Goal: Task Accomplishment & Management: Manage account settings

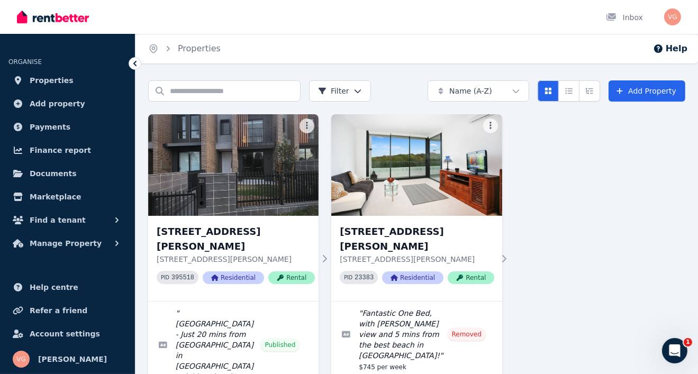
click at [545, 291] on div "[STREET_ADDRESS][PERSON_NAME][PERSON_NAME] PID 395518 Residential Rental " [GEO…" at bounding box center [416, 304] width 537 height 380
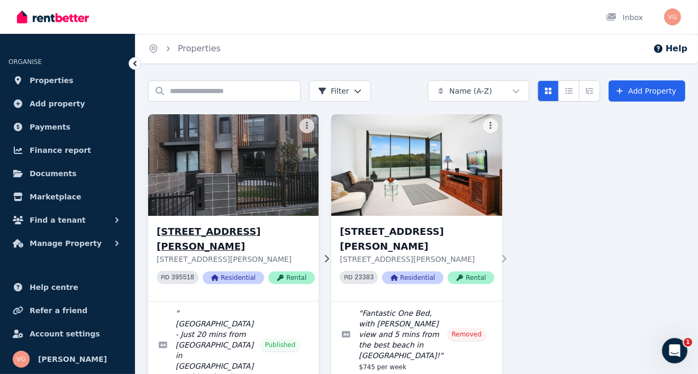
click at [183, 231] on h3 "[STREET_ADDRESS][PERSON_NAME]" at bounding box center [236, 239] width 158 height 30
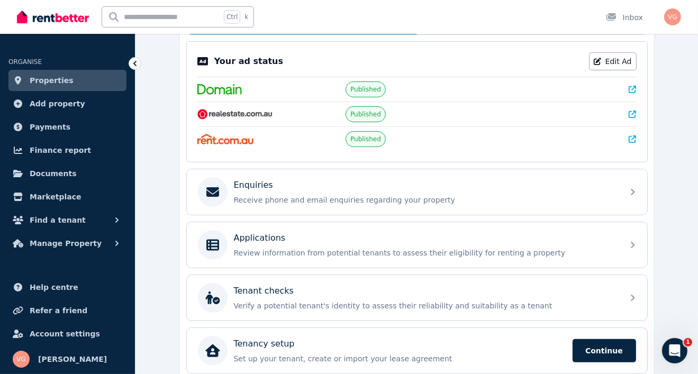
scroll to position [211, 0]
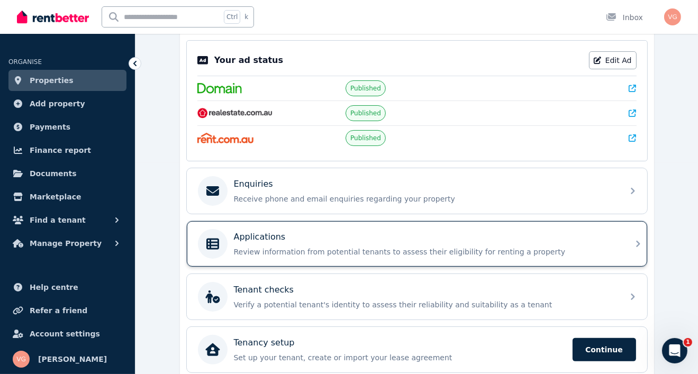
click at [304, 239] on div "Applications" at bounding box center [425, 237] width 383 height 13
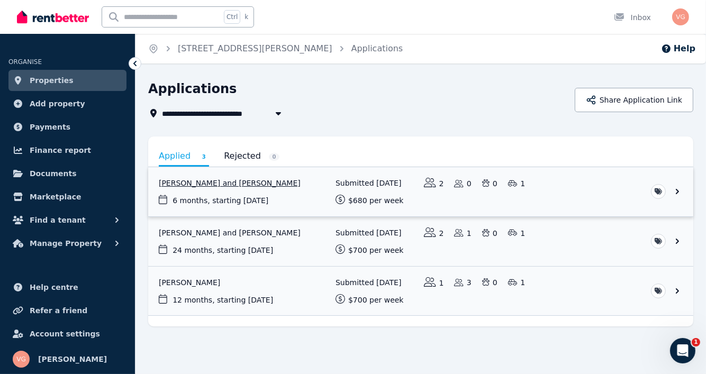
click at [204, 180] on link "View application: Aaron Lal and Shivanjli Lal" at bounding box center [420, 191] width 545 height 49
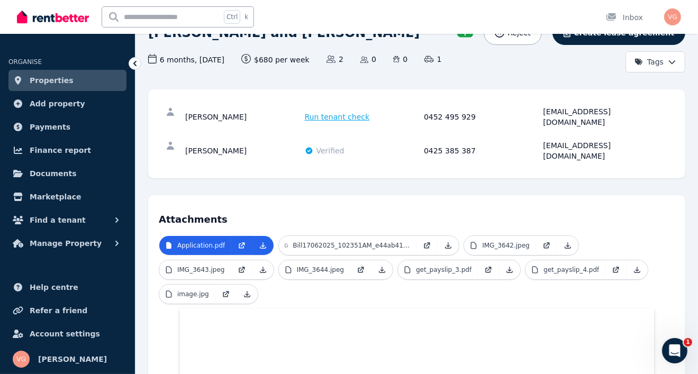
scroll to position [96, 0]
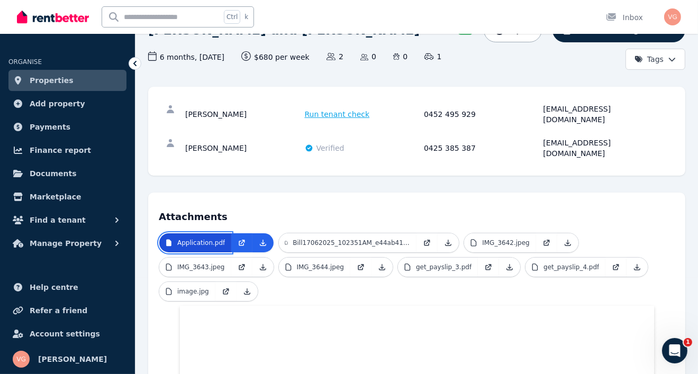
click at [208, 239] on p "Application.pdf" at bounding box center [201, 243] width 48 height 8
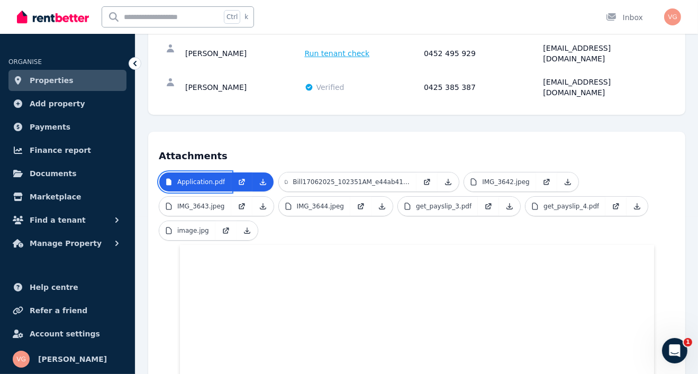
scroll to position [157, 0]
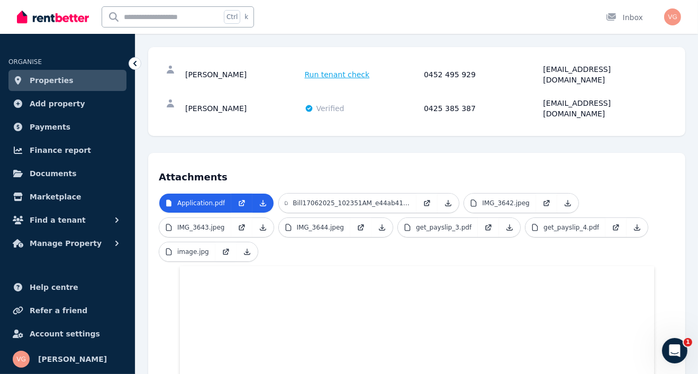
scroll to position [137, 0]
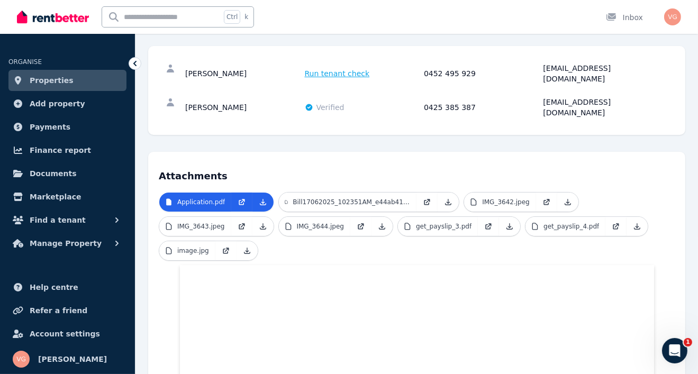
click at [270, 231] on ul "Application.pdf Bill17062025_102351AM_e44ab417_8566_40b1_8860_875cf7e968e6.pdf …" at bounding box center [417, 228] width 516 height 73
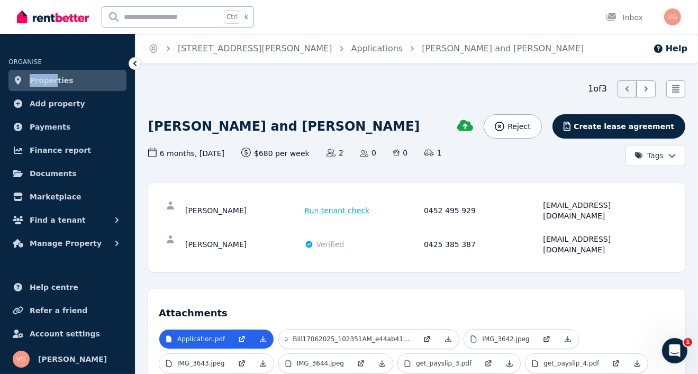
click at [53, 68] on ul "ORGANISE Properties Add property Payments Finance report Documents Marketplace …" at bounding box center [67, 148] width 135 height 209
click at [37, 79] on span "Properties" at bounding box center [52, 80] width 44 height 13
